Goal: Task Accomplishment & Management: Use online tool/utility

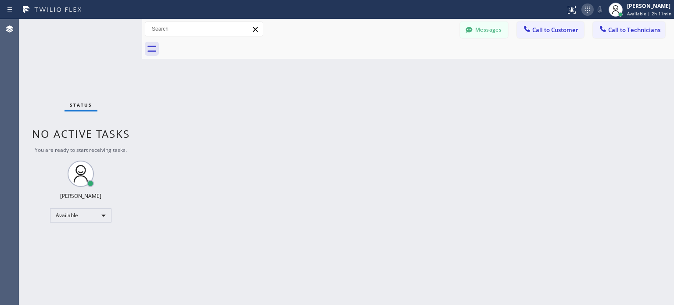
click at [584, 10] on icon at bounding box center [587, 9] width 11 height 11
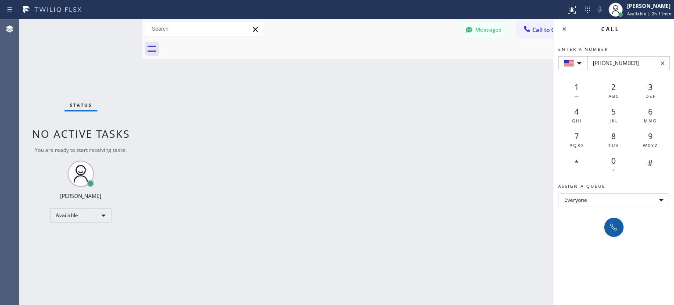
type input "[PHONE_NUMBER]"
click at [620, 229] on button at bounding box center [613, 227] width 19 height 19
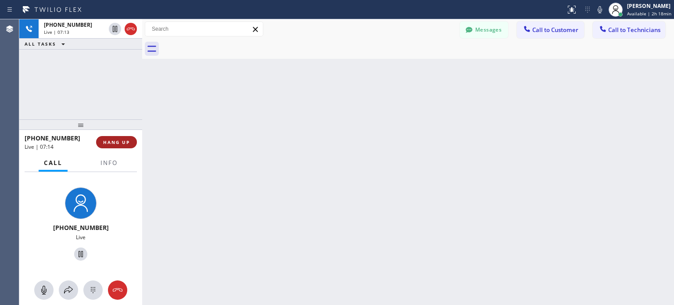
click at [128, 143] on span "HANG UP" at bounding box center [116, 142] width 27 height 6
click at [124, 144] on span "HANG UP" at bounding box center [116, 142] width 27 height 6
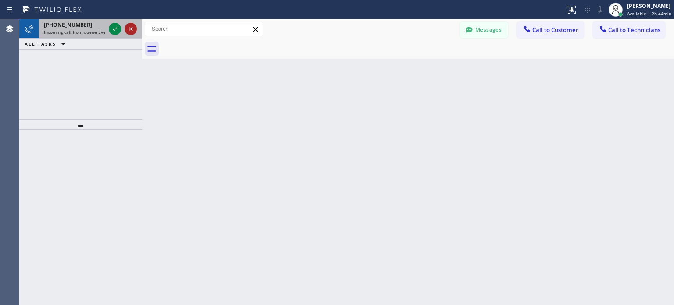
click at [127, 31] on icon at bounding box center [130, 29] width 11 height 11
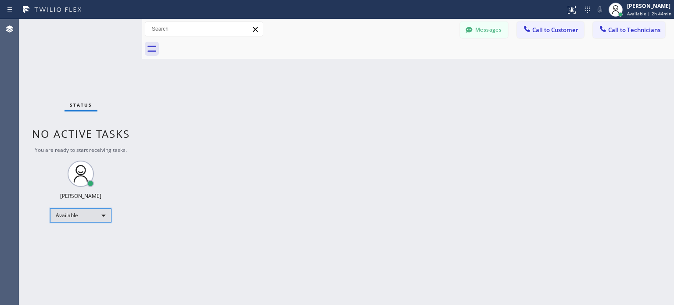
click at [91, 215] on div "Available" at bounding box center [80, 215] width 61 height 14
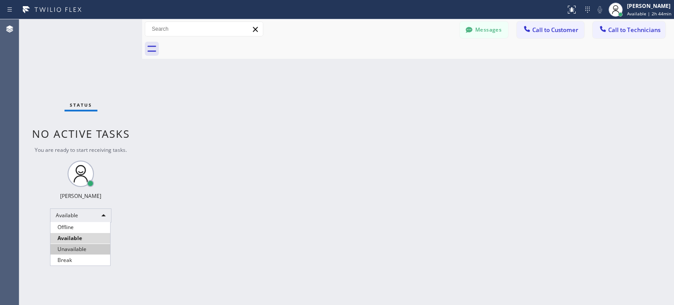
click at [77, 244] on li "Unavailable" at bounding box center [80, 249] width 60 height 11
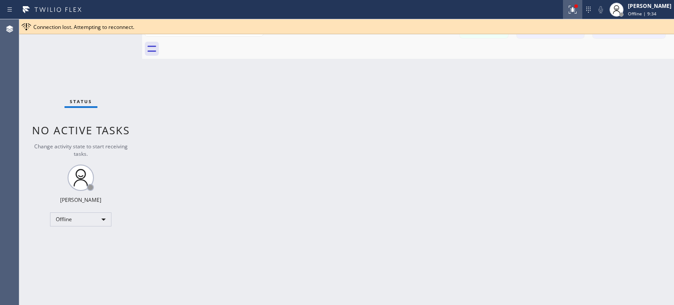
click at [570, 9] on icon at bounding box center [571, 9] width 5 height 6
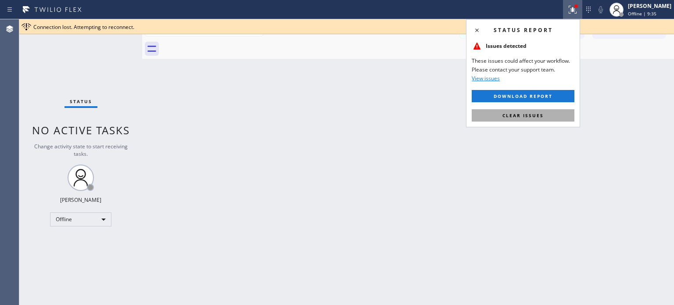
click at [532, 117] on span "Clear issues" at bounding box center [522, 115] width 41 height 6
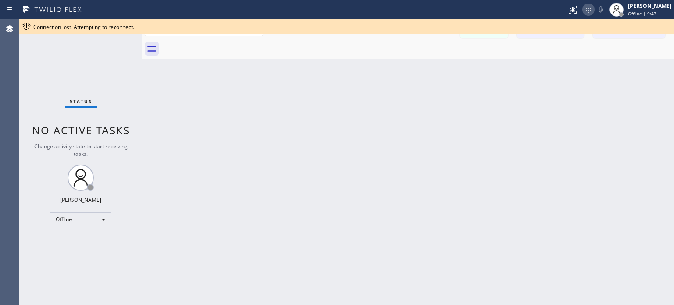
click at [586, 11] on icon at bounding box center [588, 9] width 11 height 11
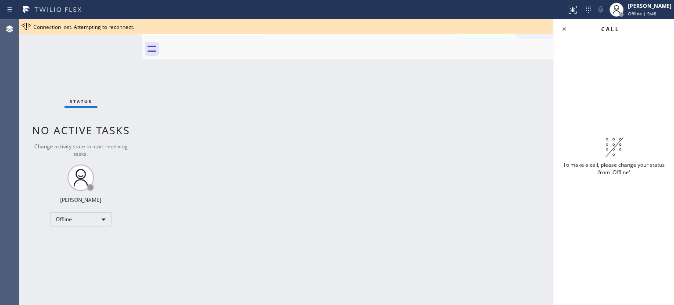
click at [91, 226] on div "Status No active tasks Change activity state to start receiving tasks. [PERSON_…" at bounding box center [80, 162] width 123 height 286
click at [91, 225] on div "Offline" at bounding box center [80, 219] width 61 height 14
click at [86, 245] on li "Available" at bounding box center [80, 242] width 60 height 11
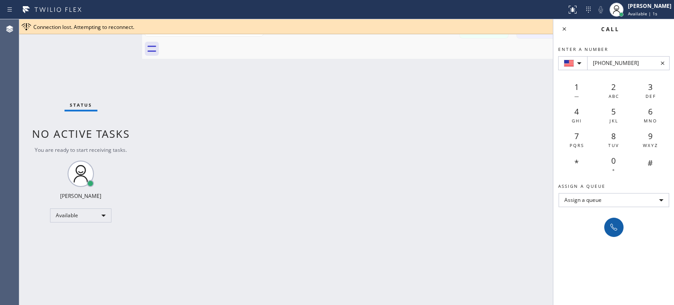
type input "[PHONE_NUMBER]"
drag, startPoint x: 619, startPoint y: 227, endPoint x: 563, endPoint y: 179, distance: 74.1
click at [619, 227] on div at bounding box center [614, 227] width 12 height 11
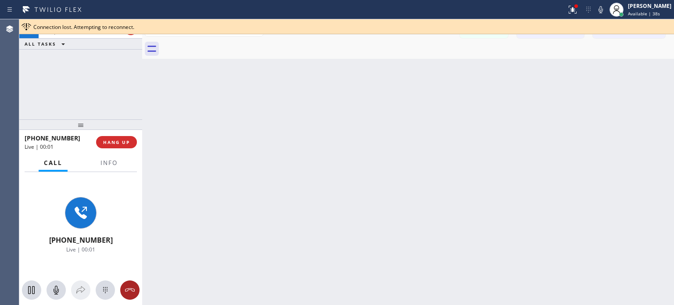
click at [125, 290] on icon at bounding box center [130, 290] width 11 height 11
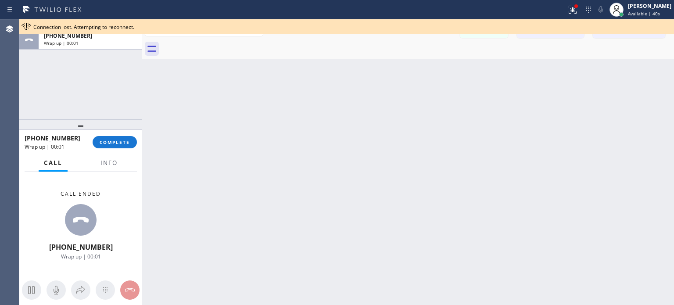
drag, startPoint x: 122, startPoint y: 146, endPoint x: 114, endPoint y: 135, distance: 13.8
click at [122, 147] on button "COMPLETE" at bounding box center [115, 142] width 44 height 12
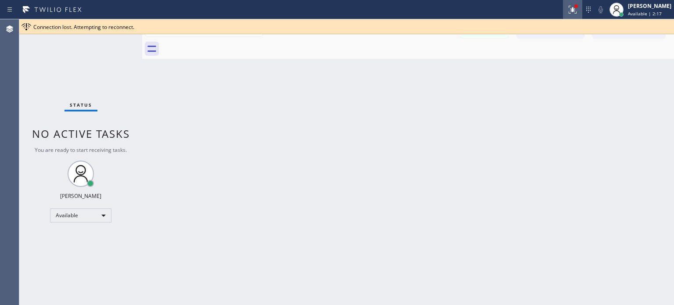
click at [573, 10] on icon at bounding box center [572, 9] width 11 height 11
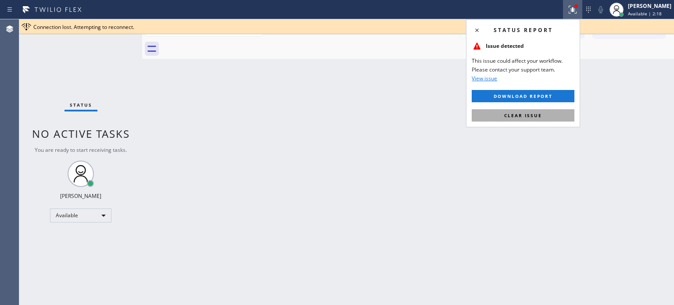
click at [543, 116] on button "Clear issue" at bounding box center [523, 115] width 103 height 12
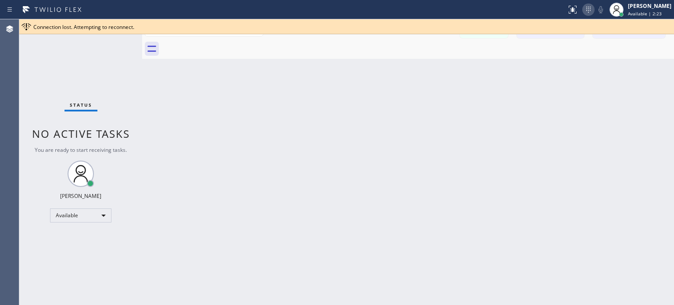
click at [588, 11] on icon at bounding box center [588, 9] width 11 height 11
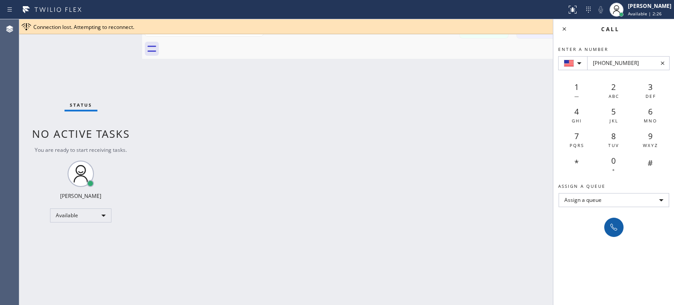
type input "[PHONE_NUMBER]"
click at [615, 223] on icon at bounding box center [614, 227] width 11 height 11
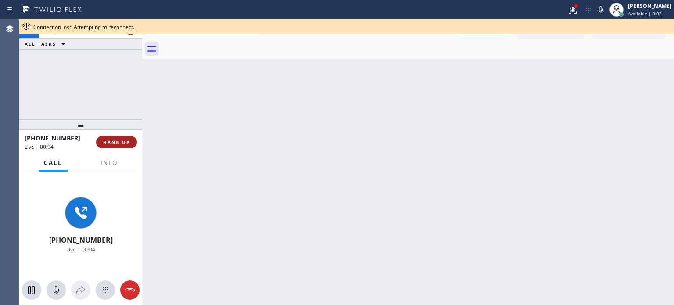
click at [106, 142] on span "HANG UP" at bounding box center [116, 142] width 27 height 6
click at [106, 141] on span "HANG UP" at bounding box center [116, 142] width 27 height 6
